Goal: Check status: Check status

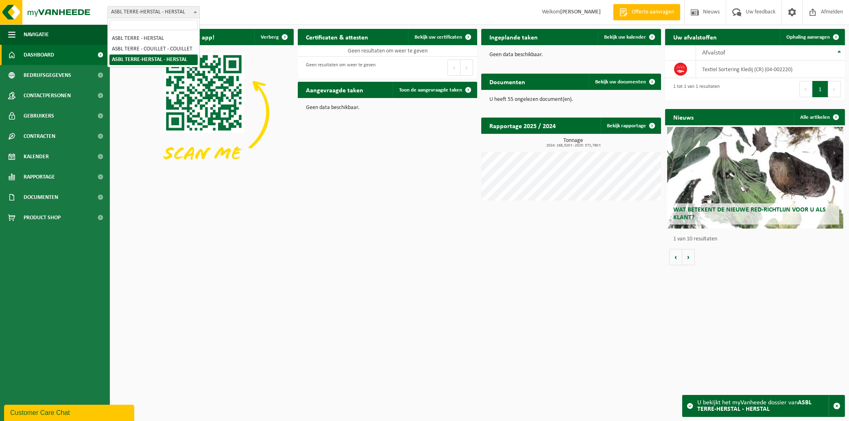
click at [197, 11] on span at bounding box center [195, 12] width 8 height 11
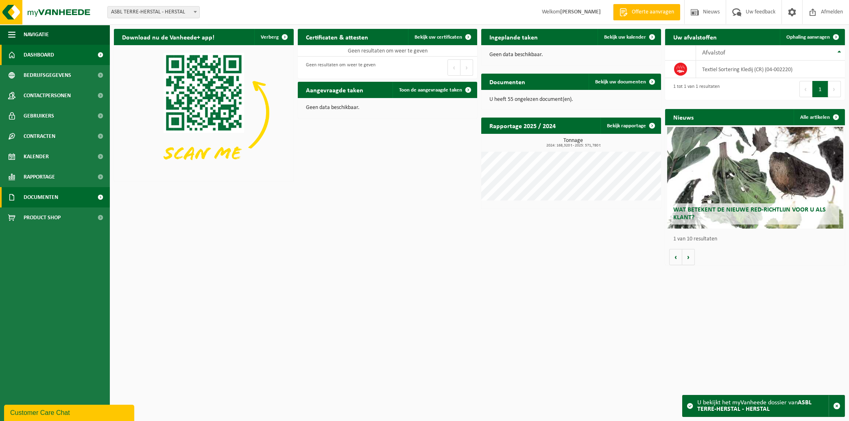
click at [97, 196] on span at bounding box center [101, 197] width 18 height 20
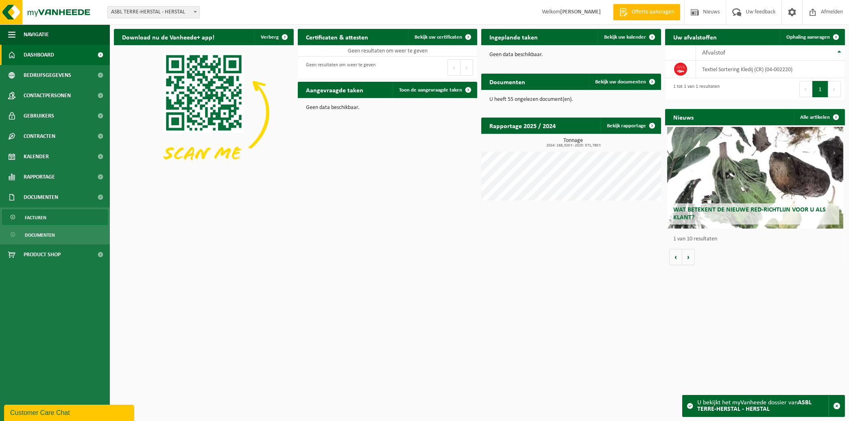
click at [61, 221] on link "Facturen" at bounding box center [55, 217] width 106 height 15
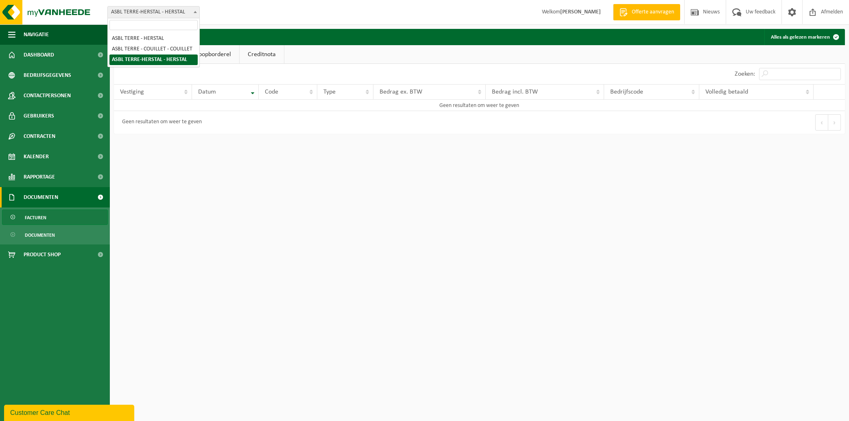
click at [164, 14] on span "ASBL TERRE-HERSTAL - HERSTAL" at bounding box center [154, 12] width 92 height 11
select select "2019"
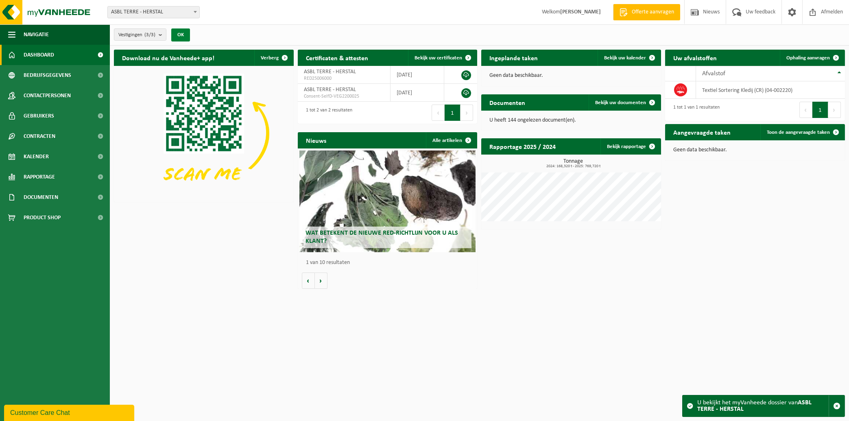
click at [178, 37] on button "OK" at bounding box center [180, 34] width 19 height 13
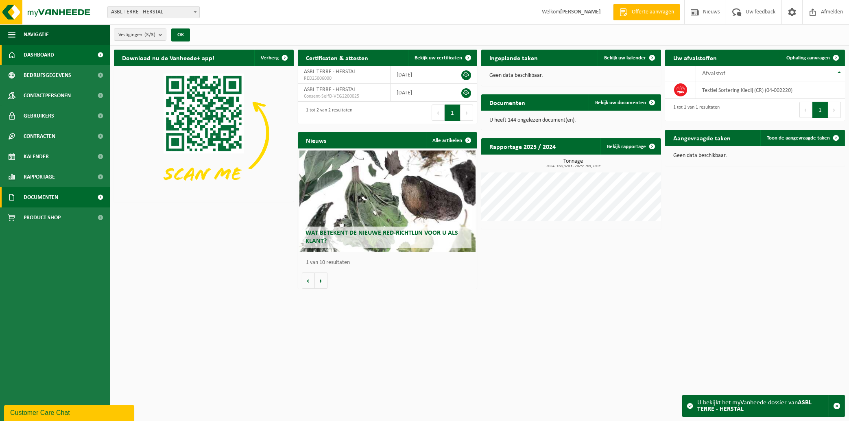
click at [82, 193] on link "Documenten" at bounding box center [55, 197] width 110 height 20
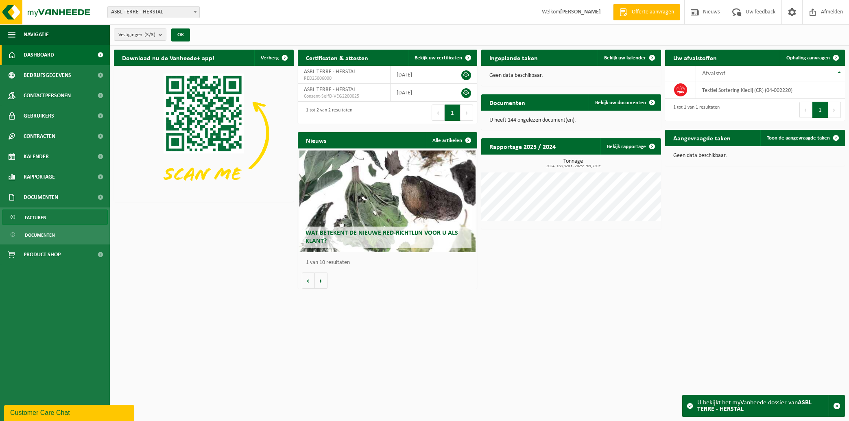
click at [68, 217] on link "Facturen" at bounding box center [55, 217] width 106 height 15
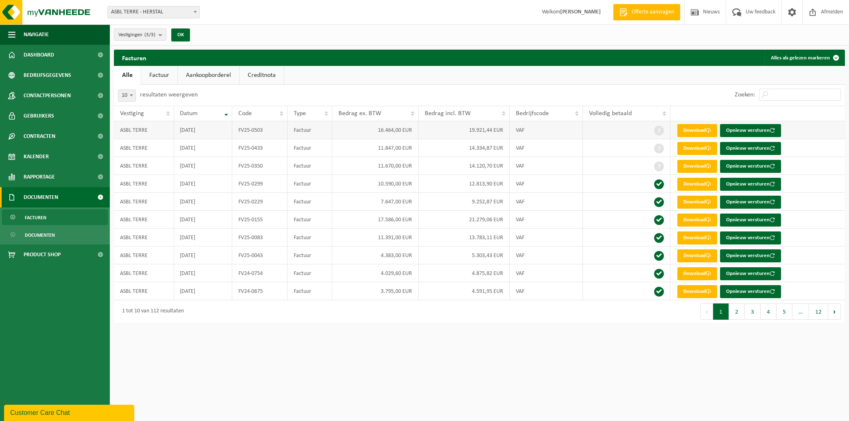
click at [230, 135] on td "2025-08-31" at bounding box center [203, 130] width 58 height 18
